Goal: Find contact information: Find contact information

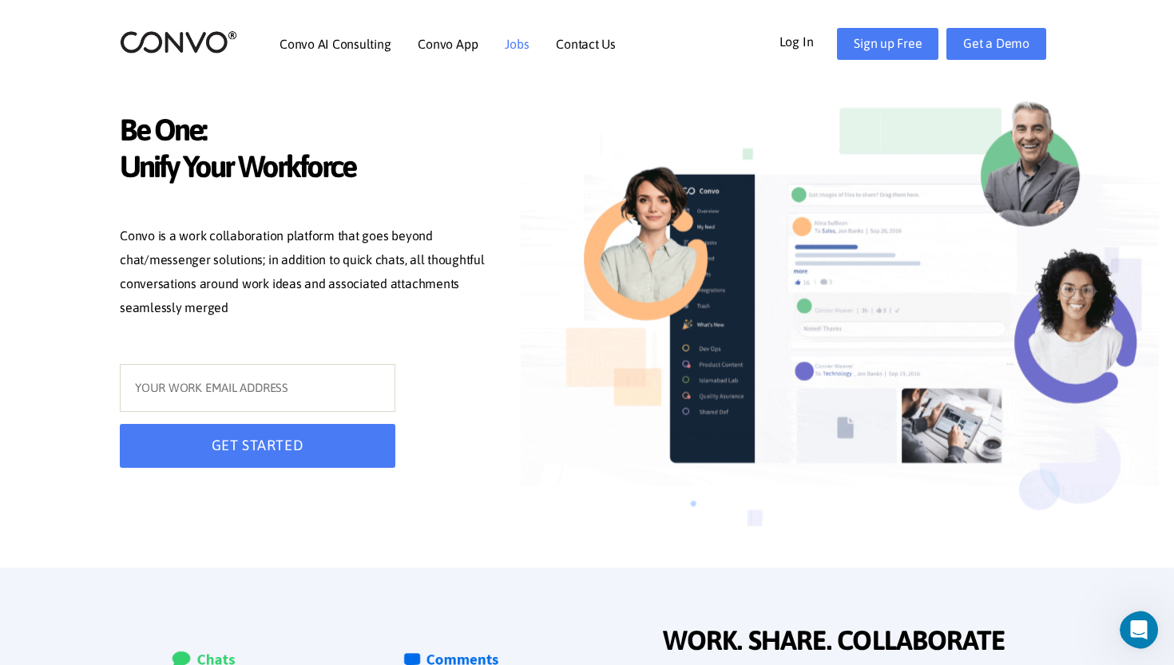
scroll to position [-1, 0]
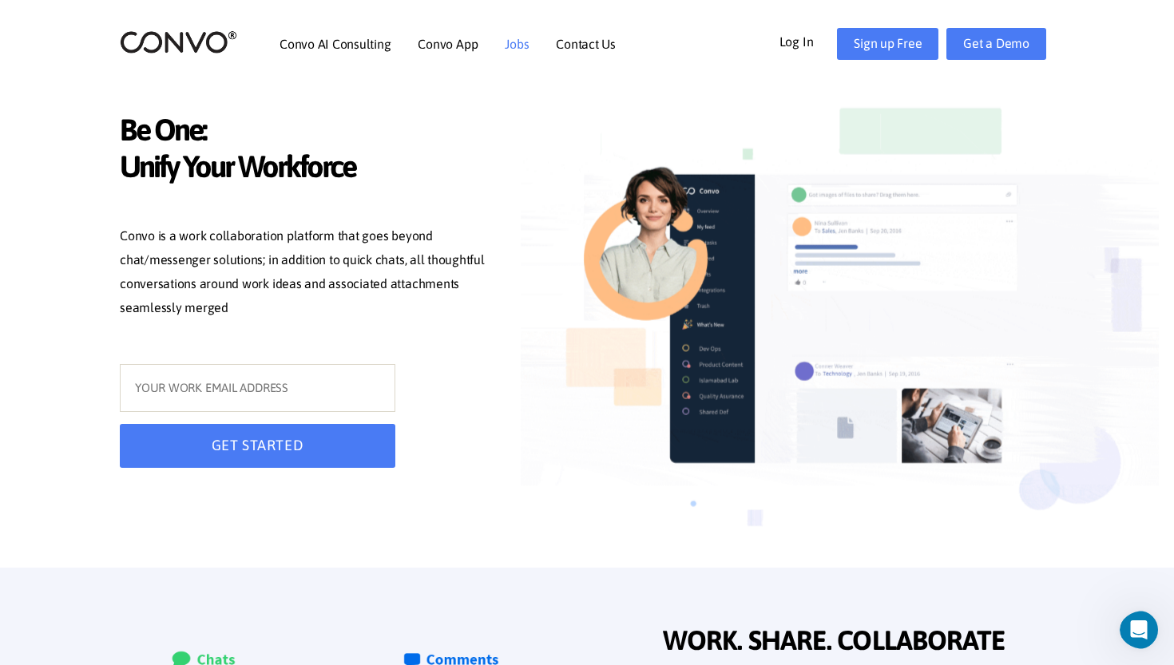
click at [506, 54] on li "Jobs" at bounding box center [517, 44] width 24 height 69
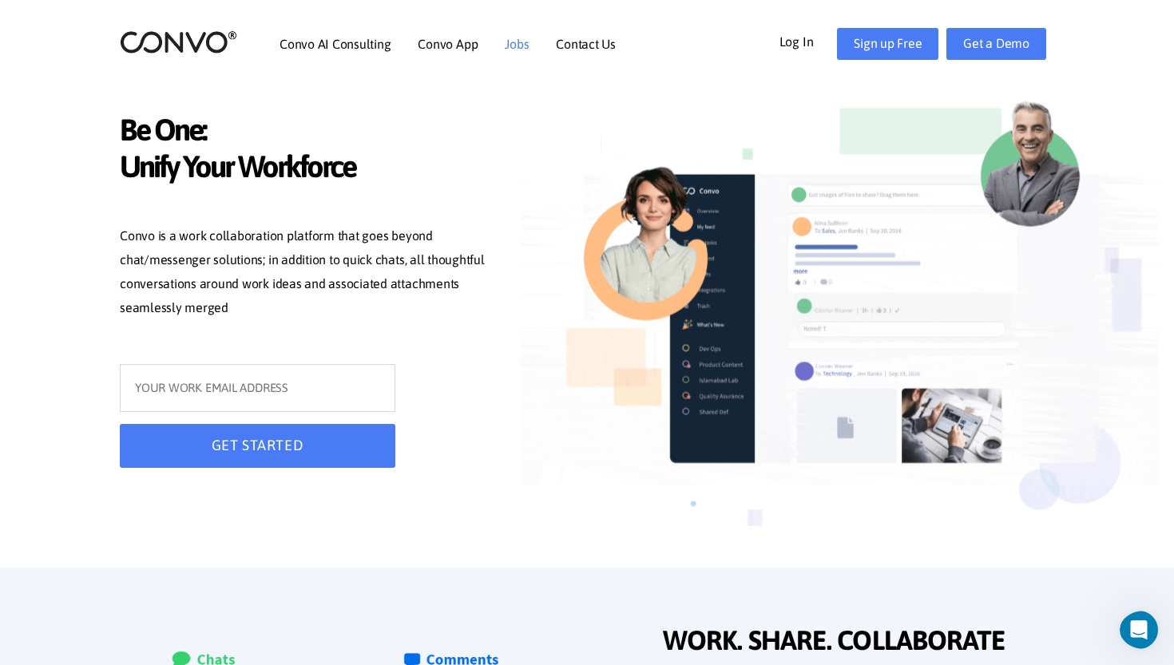
scroll to position [0, 0]
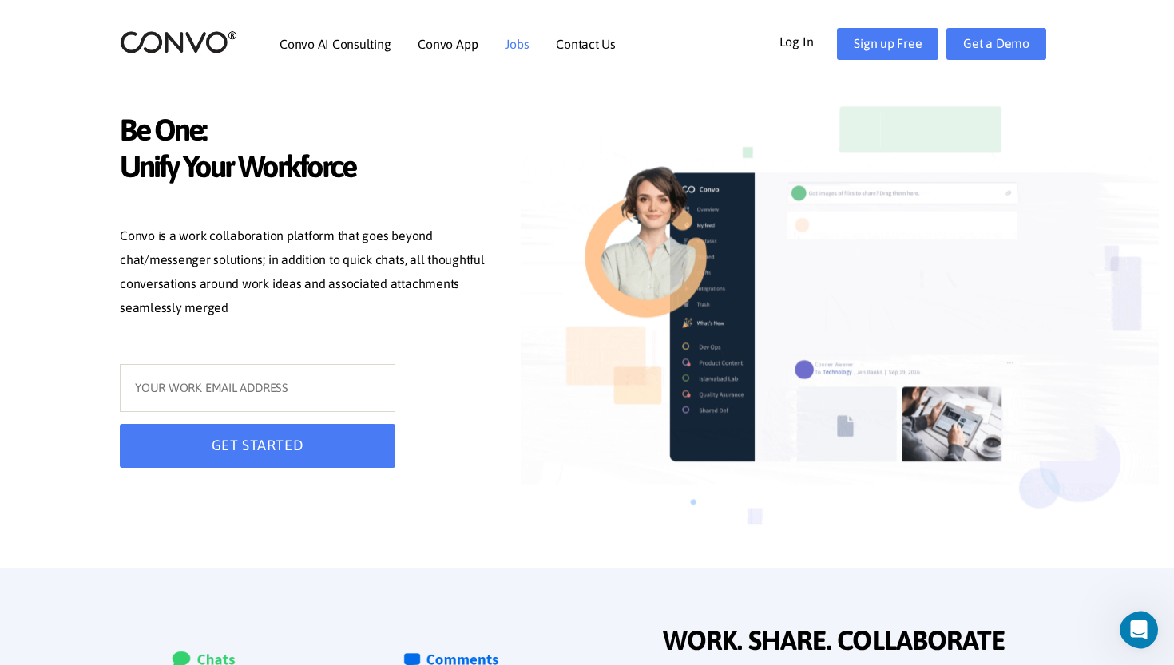
click at [509, 48] on link "Jobs" at bounding box center [517, 44] width 24 height 13
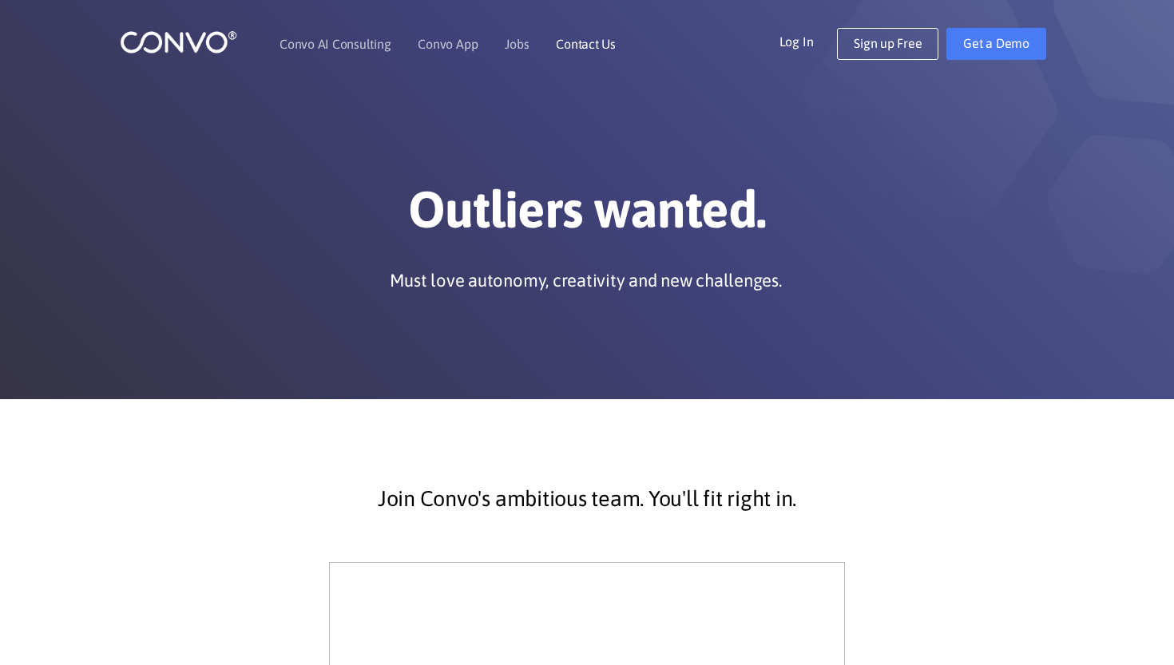
click at [556, 39] on link "Contact Us" at bounding box center [586, 44] width 60 height 13
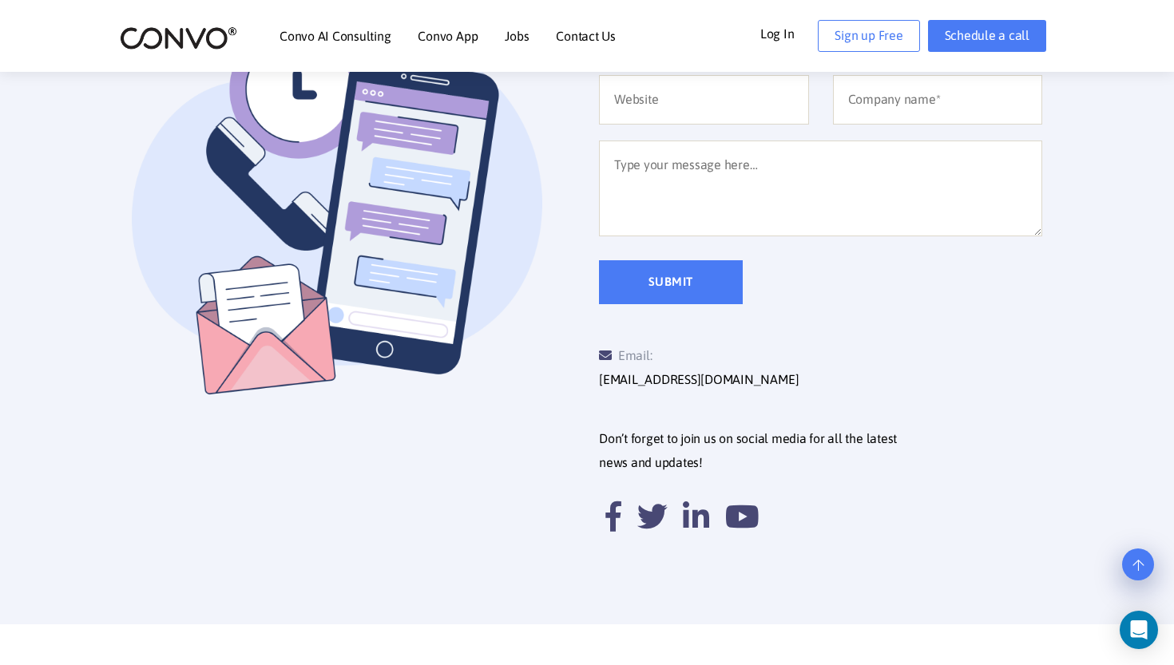
scroll to position [521, 0]
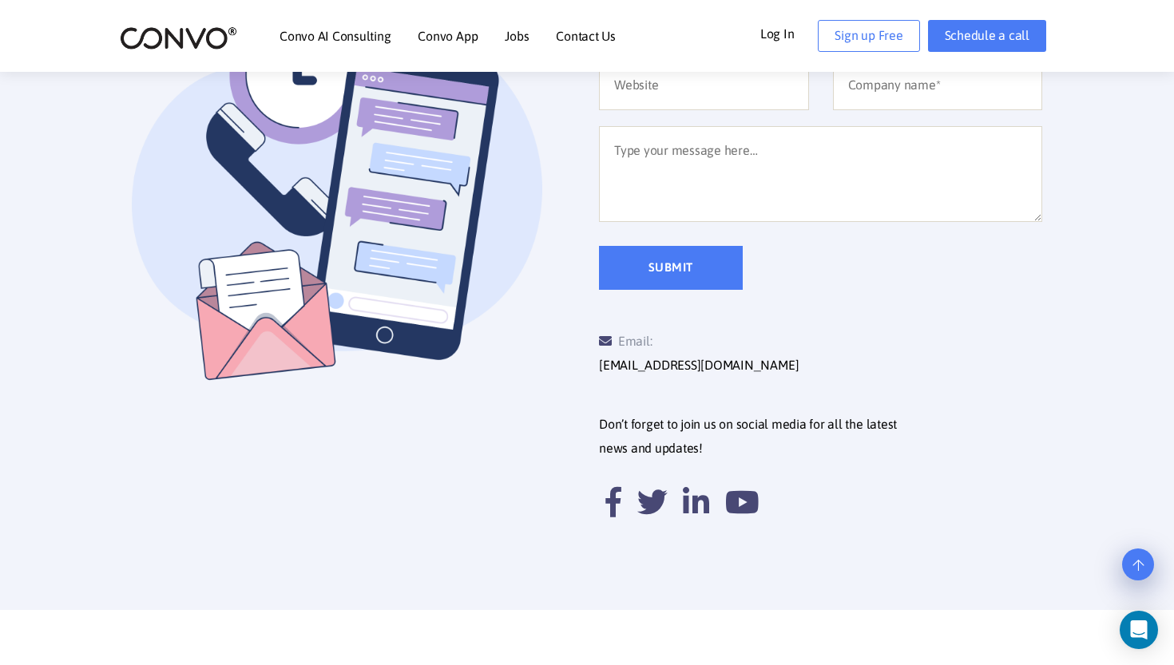
click at [167, 34] on img at bounding box center [178, 38] width 117 height 25
